Goal: Task Accomplishment & Management: Use online tool/utility

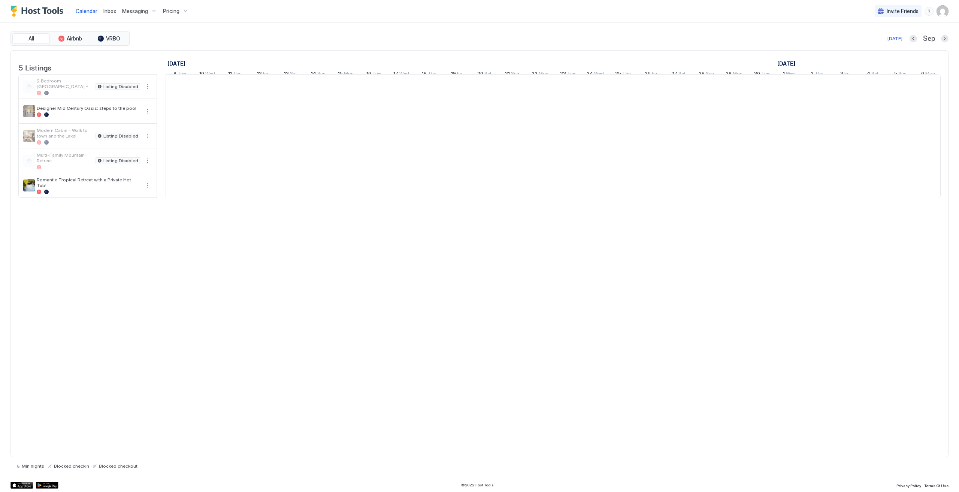
scroll to position [0, 416]
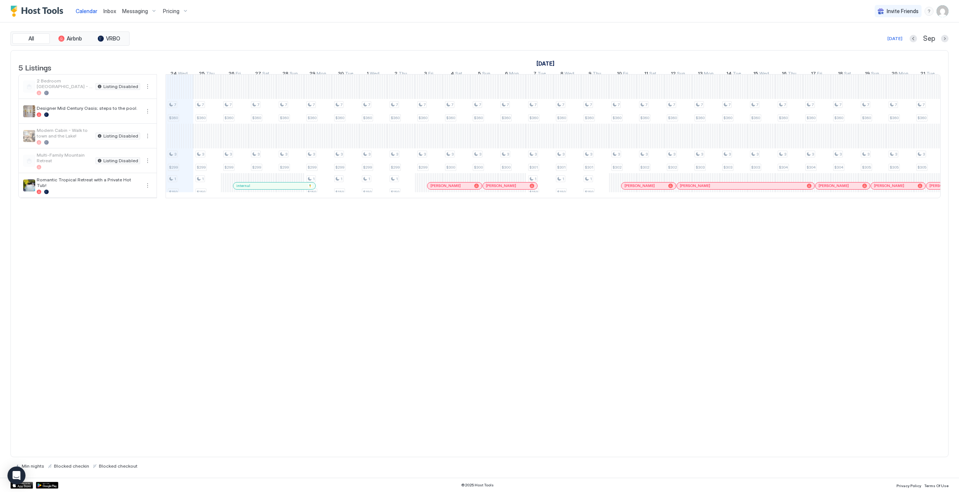
click at [140, 10] on span "Messaging" at bounding box center [135, 11] width 26 height 7
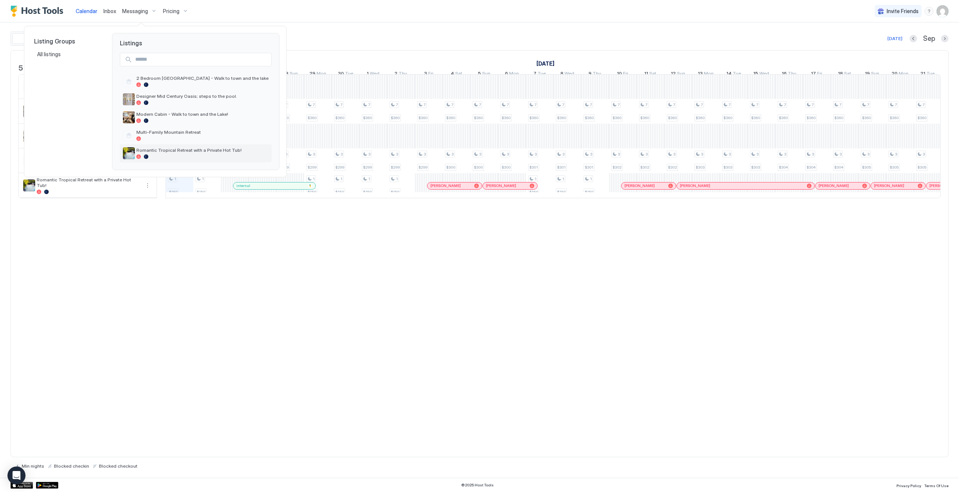
click at [168, 152] on span "Romantic Tropical Retreat with a Private Hot Tub!" at bounding box center [202, 150] width 132 height 6
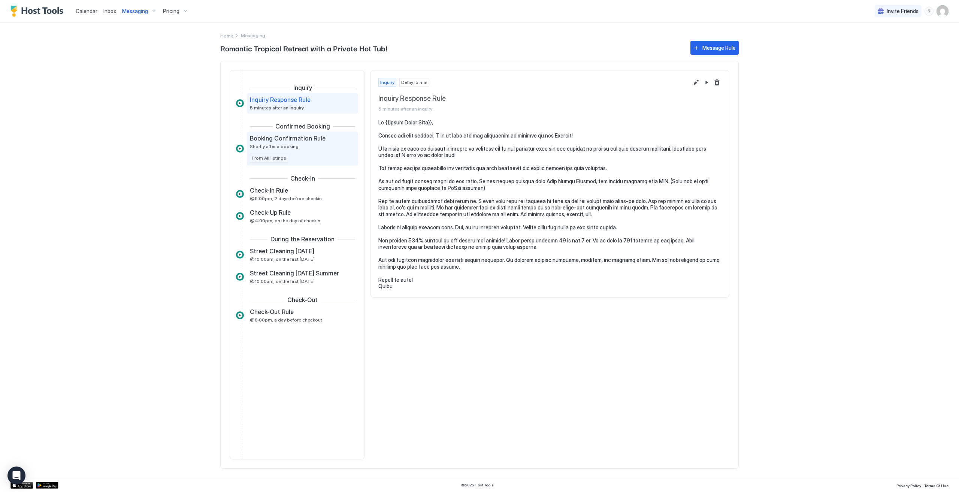
click at [300, 145] on div "Booking Confirmation Rule Shortly after a booking" at bounding box center [297, 141] width 95 height 15
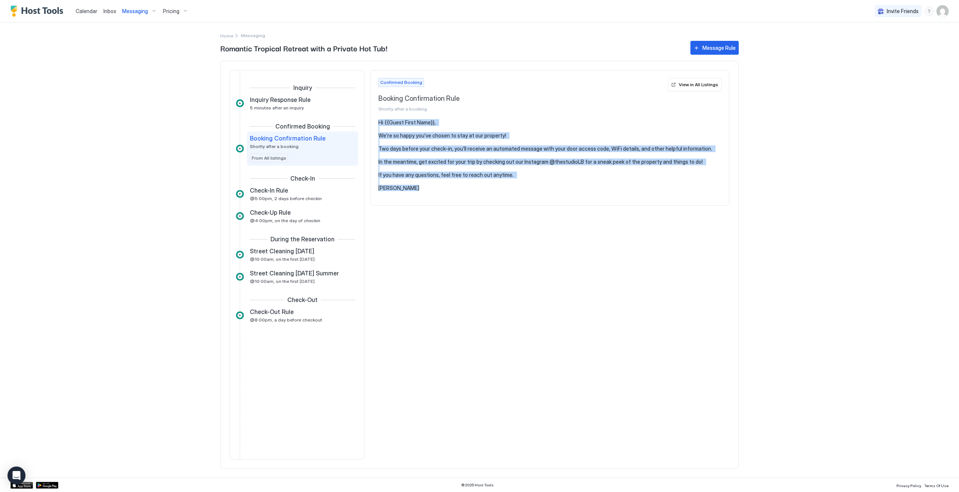
drag, startPoint x: 378, startPoint y: 122, endPoint x: 400, endPoint y: 199, distance: 79.7
click at [400, 199] on section "Hi {{Guest First Name}}, We’re so happy you’ve chosen to stay at our property! …" at bounding box center [550, 159] width 358 height 80
copy pre "Hi {{Guest First Name}}, We’re so happy you’ve chosen to stay at our property! …"
